Goal: Share content: Share content

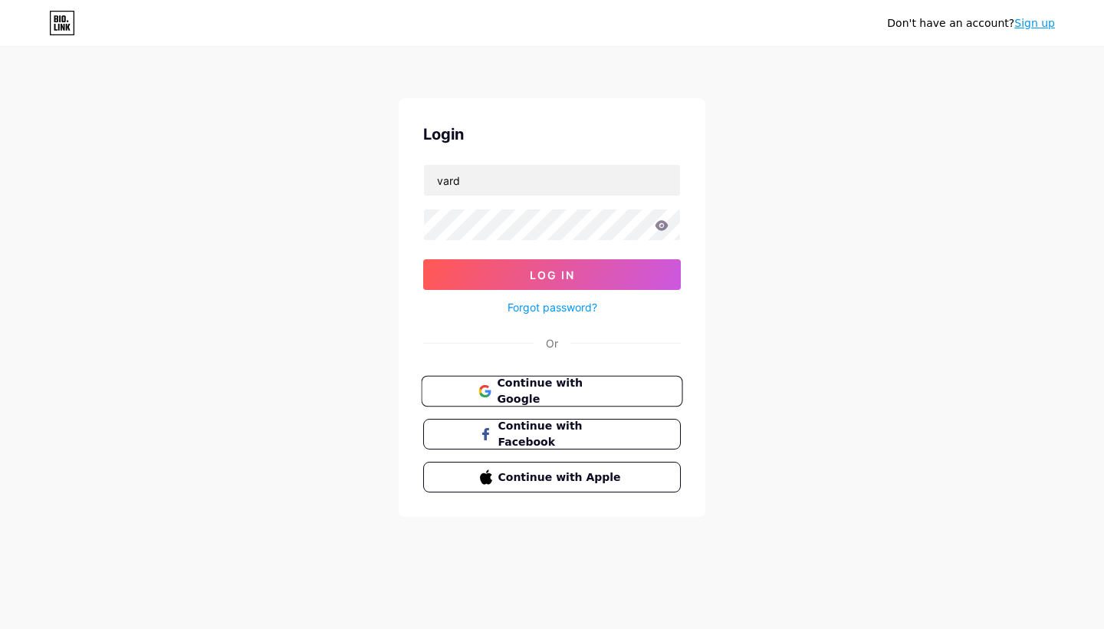
type input "vard"
click at [599, 393] on span "Continue with Google" at bounding box center [561, 391] width 128 height 33
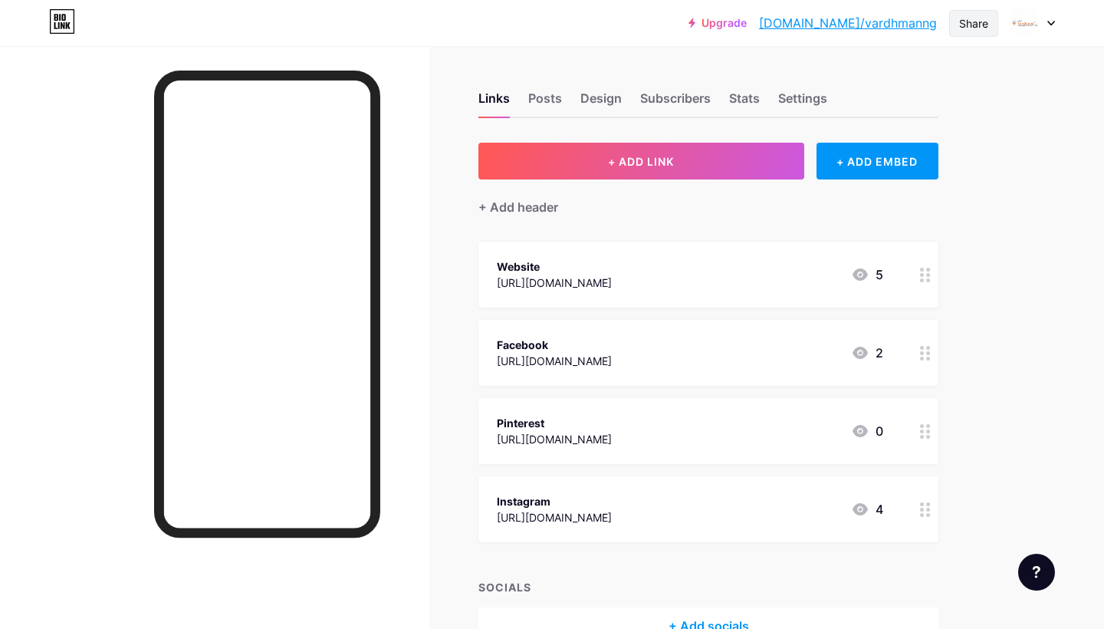
click at [986, 28] on div "Share" at bounding box center [973, 23] width 29 height 16
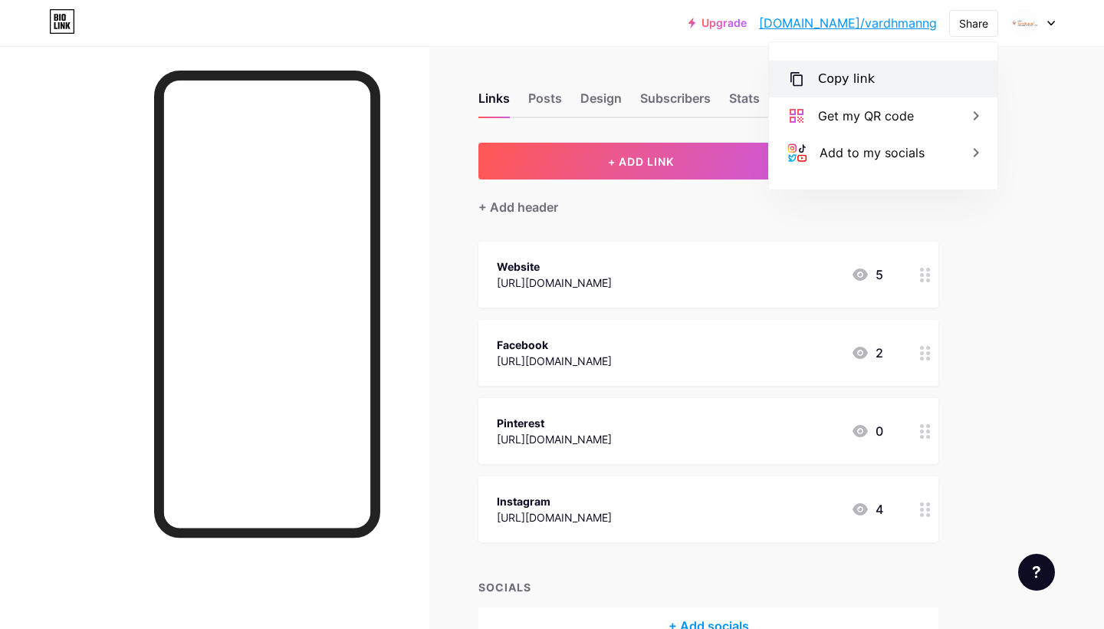
click at [934, 72] on div "Copy link" at bounding box center [883, 79] width 228 height 37
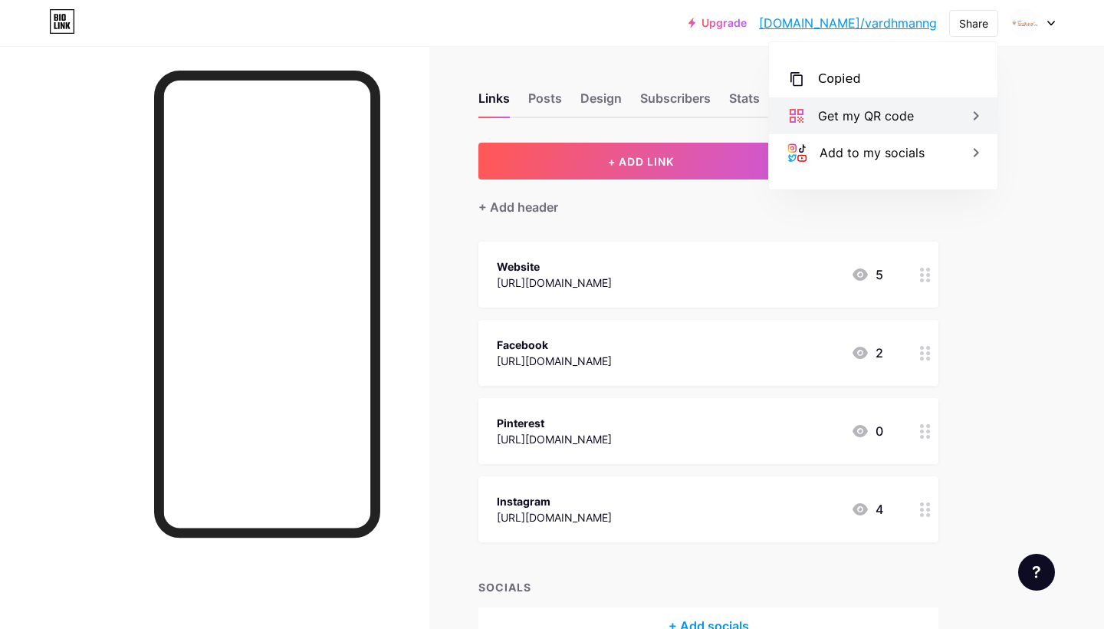
click at [932, 110] on div "Get my QR code" at bounding box center [883, 115] width 228 height 37
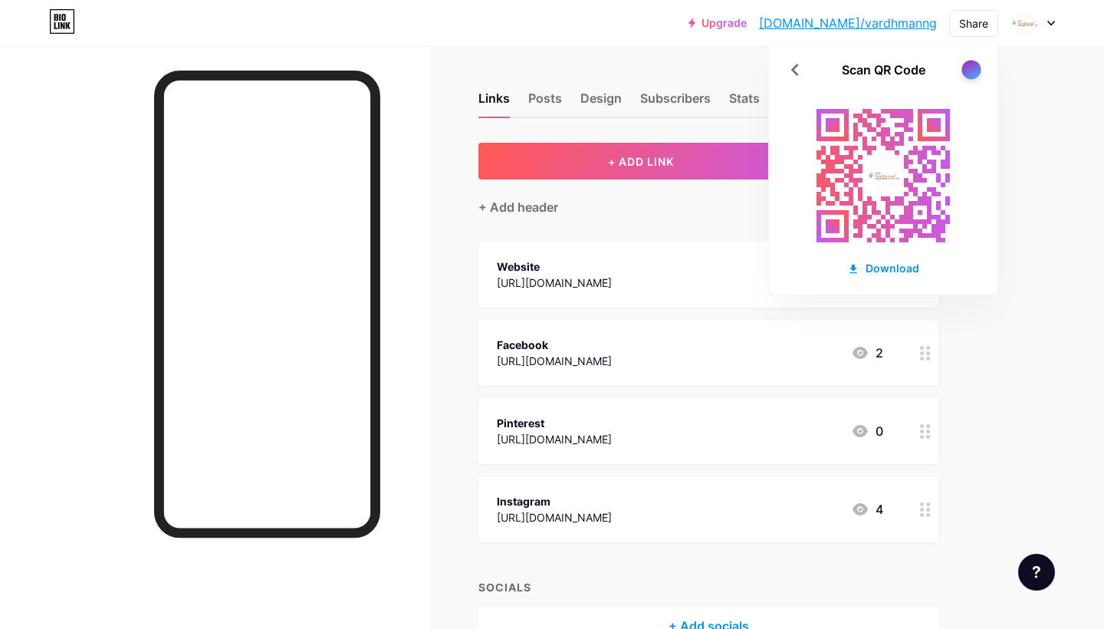
click at [975, 70] on div at bounding box center [970, 69] width 19 height 19
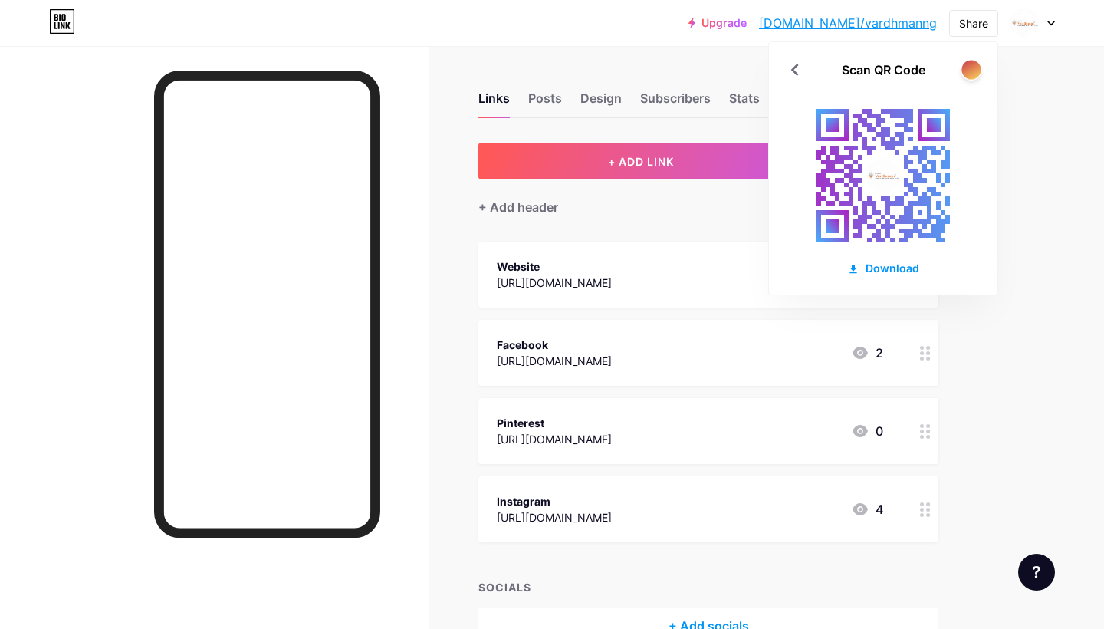
click at [966, 74] on div at bounding box center [970, 69] width 19 height 19
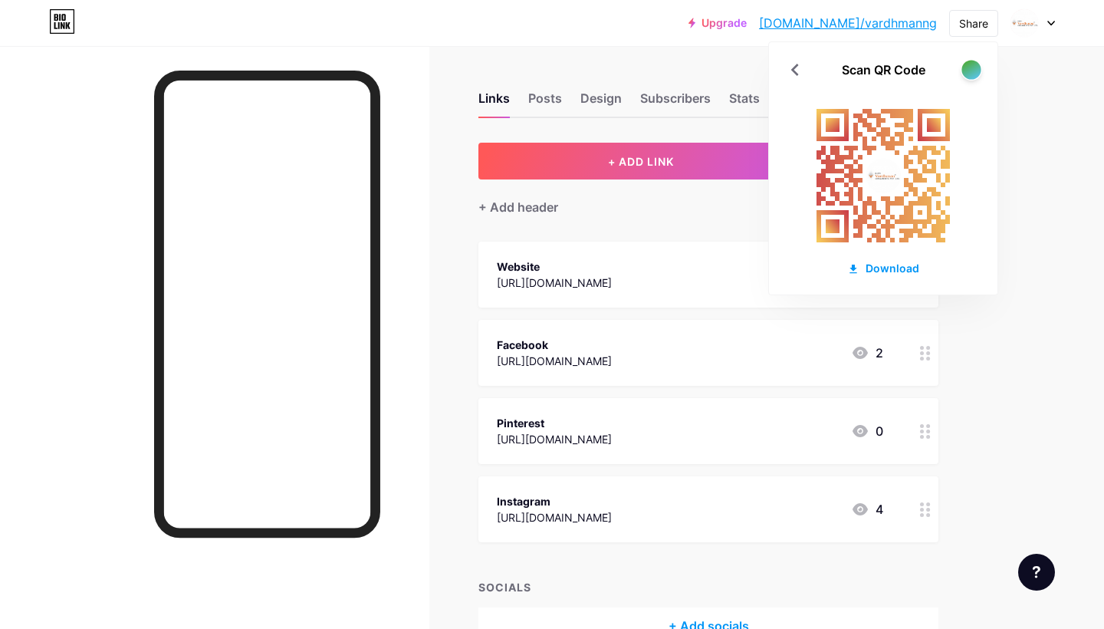
click at [966, 74] on div at bounding box center [970, 69] width 19 height 19
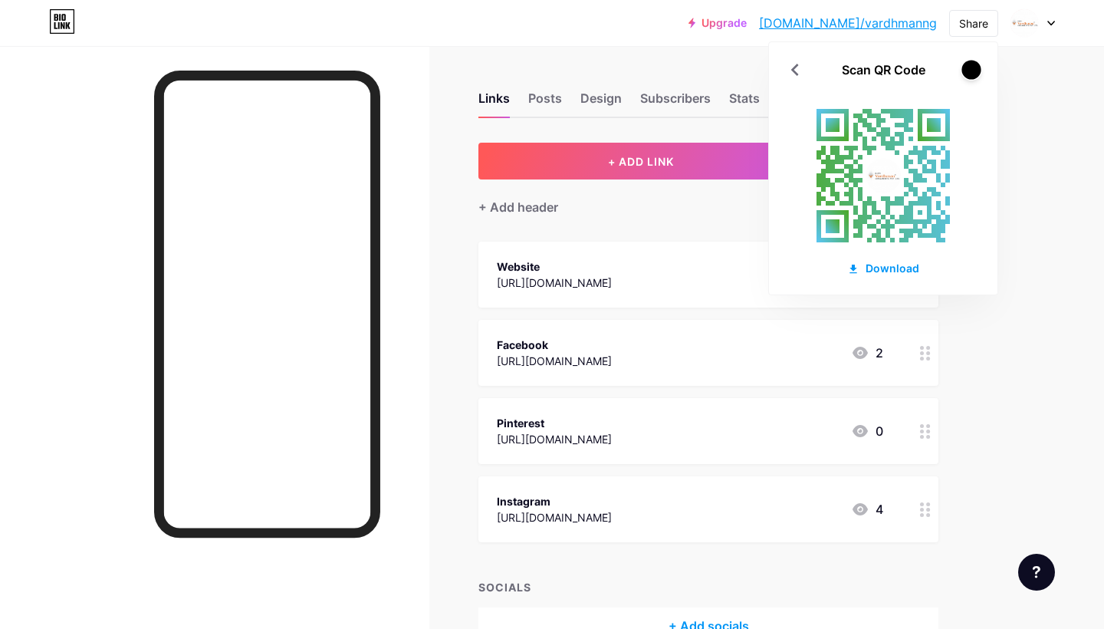
click at [966, 74] on div at bounding box center [970, 69] width 19 height 19
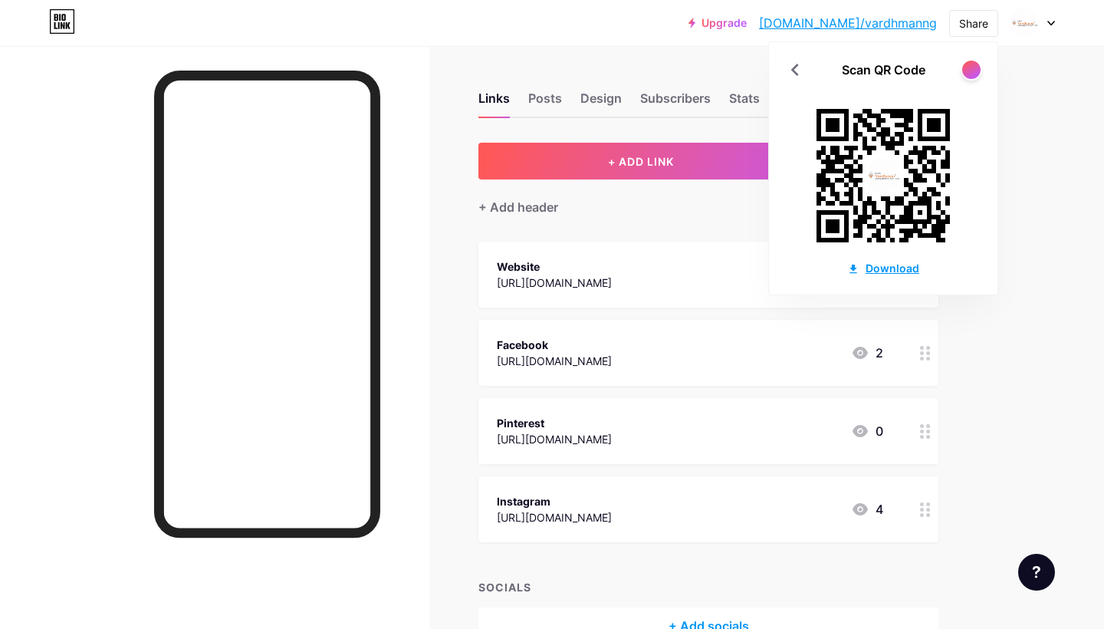
click at [885, 262] on div "Download" at bounding box center [883, 268] width 72 height 16
click at [428, 290] on div at bounding box center [214, 360] width 429 height 629
